Goal: Find specific page/section: Find specific page/section

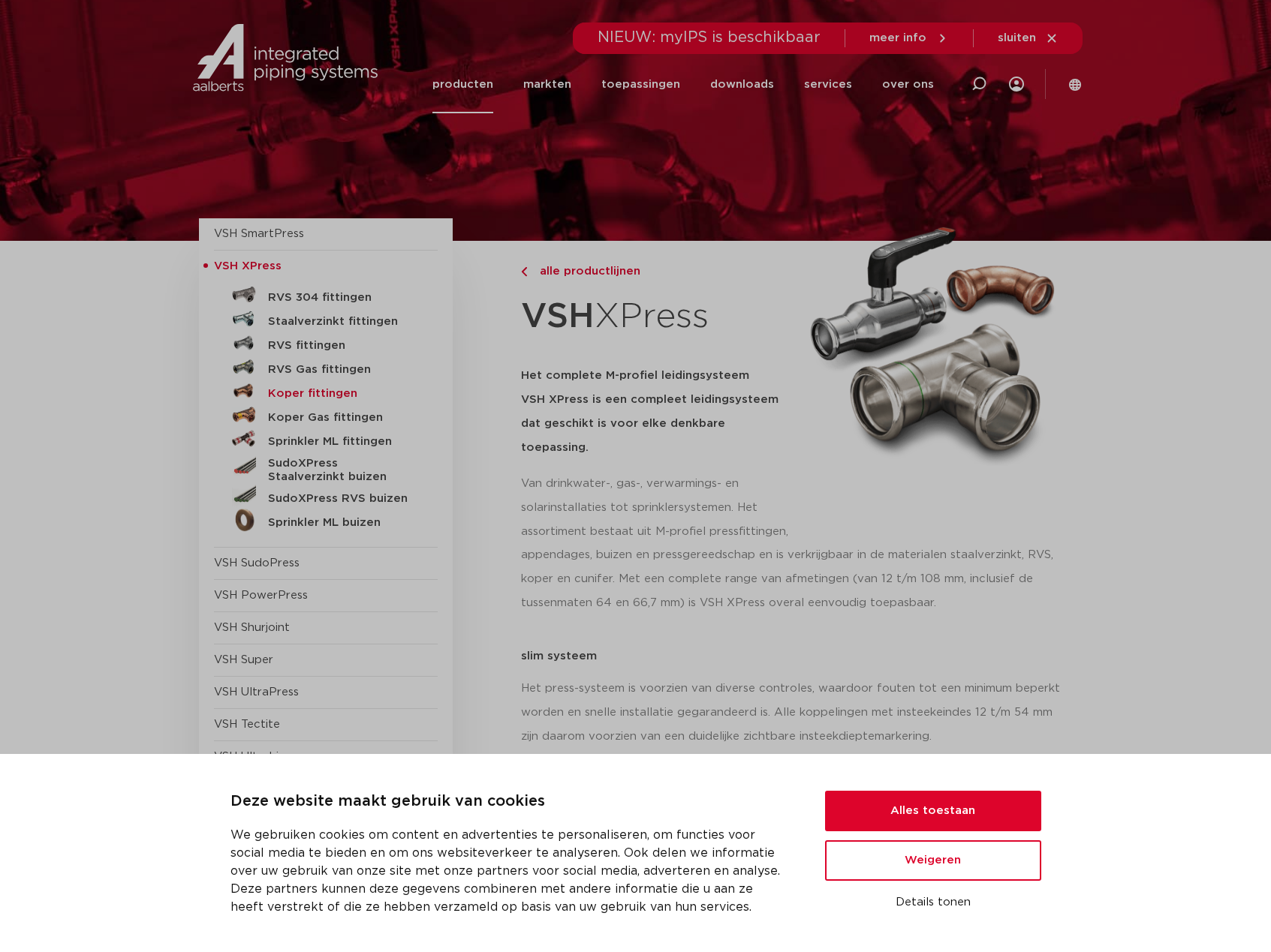
click at [303, 393] on h5 "Koper fittingen" at bounding box center [342, 394] width 149 height 13
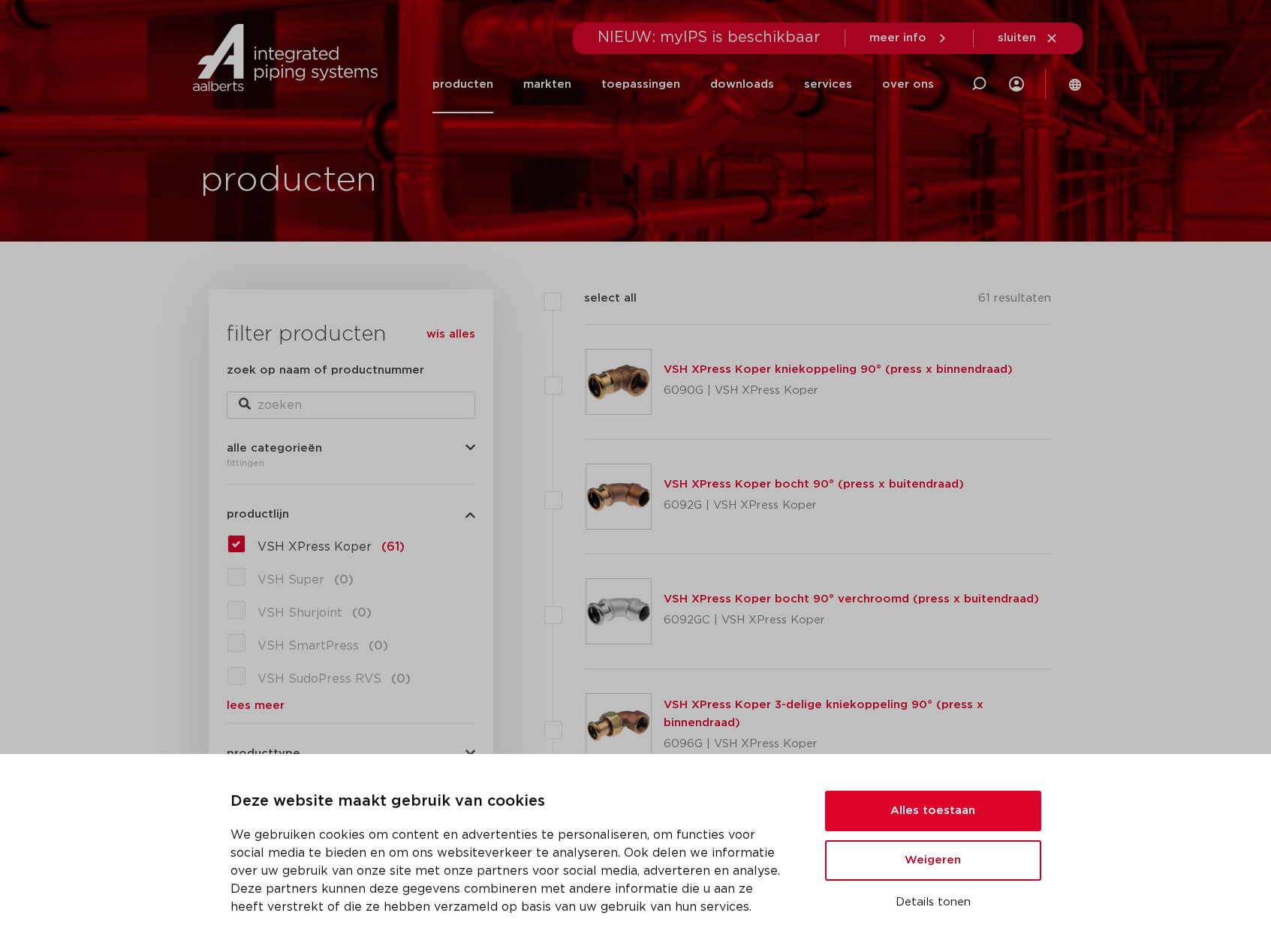
click at [945, 862] on button "Weigeren" at bounding box center [932, 861] width 216 height 40
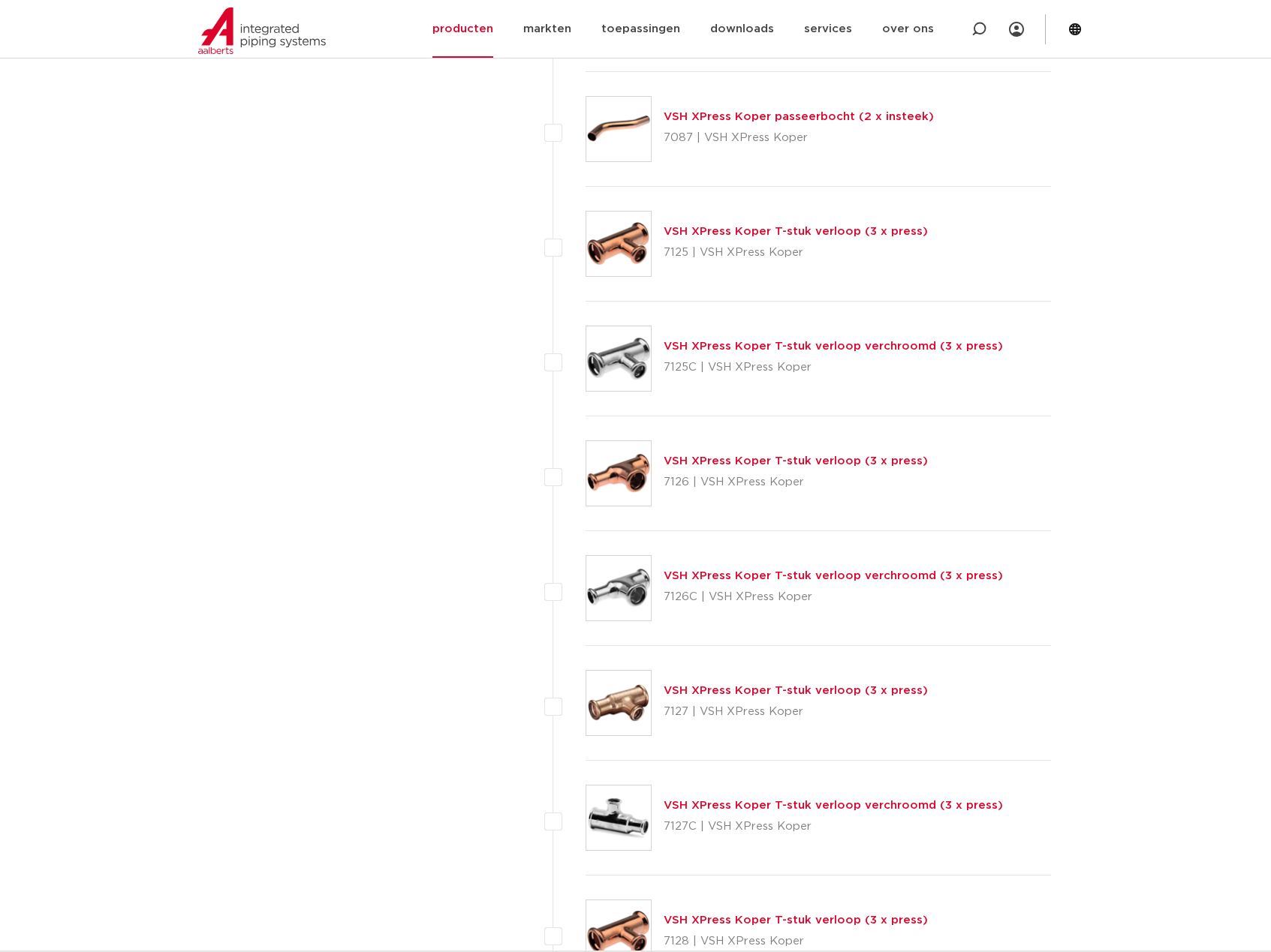
scroll to position [4277, 0]
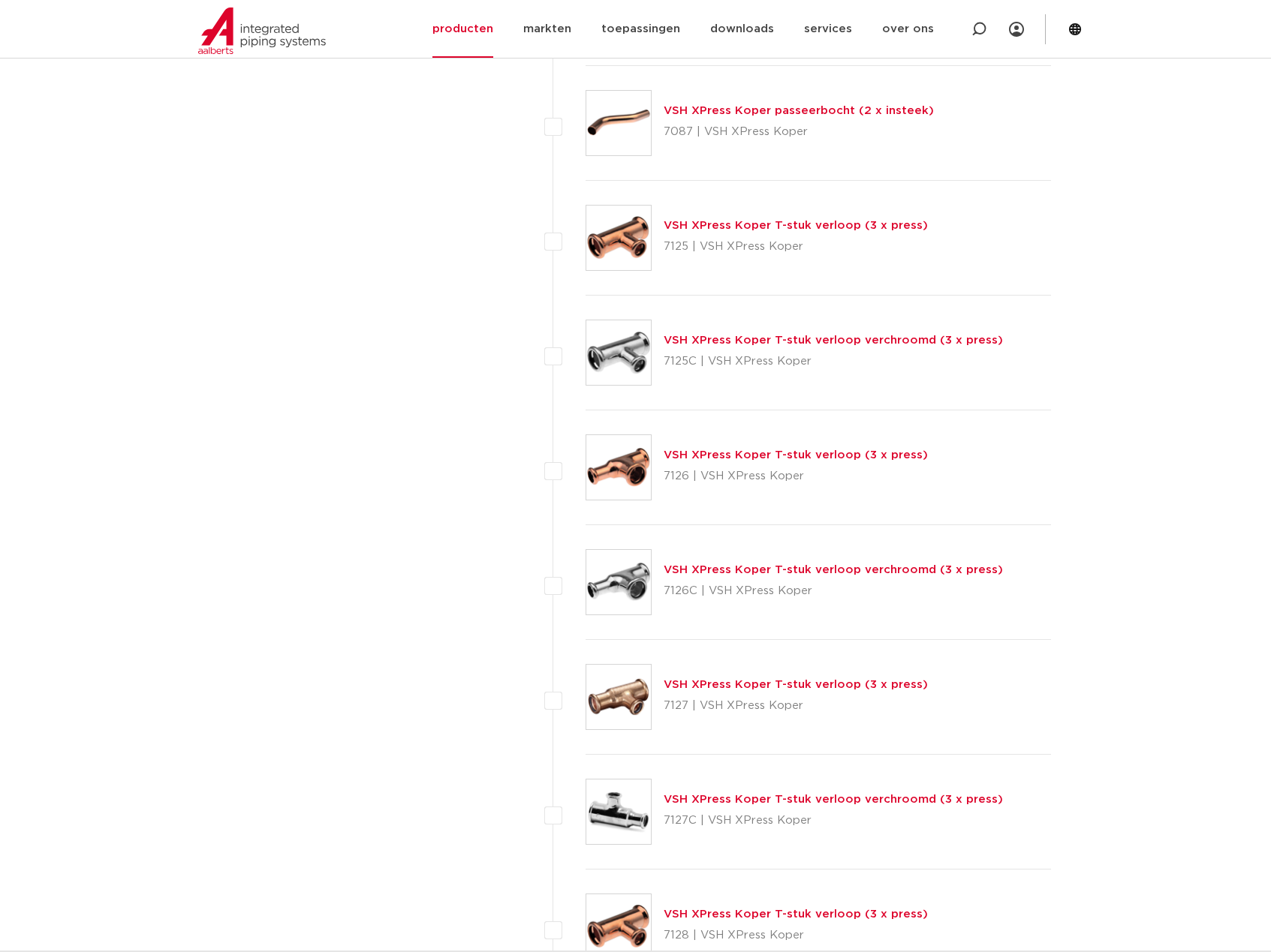
click at [716, 457] on link "VSH XPress Koper T-stuk verloop (3 x press)" at bounding box center [796, 455] width 265 height 12
